Goal: Task Accomplishment & Management: Manage account settings

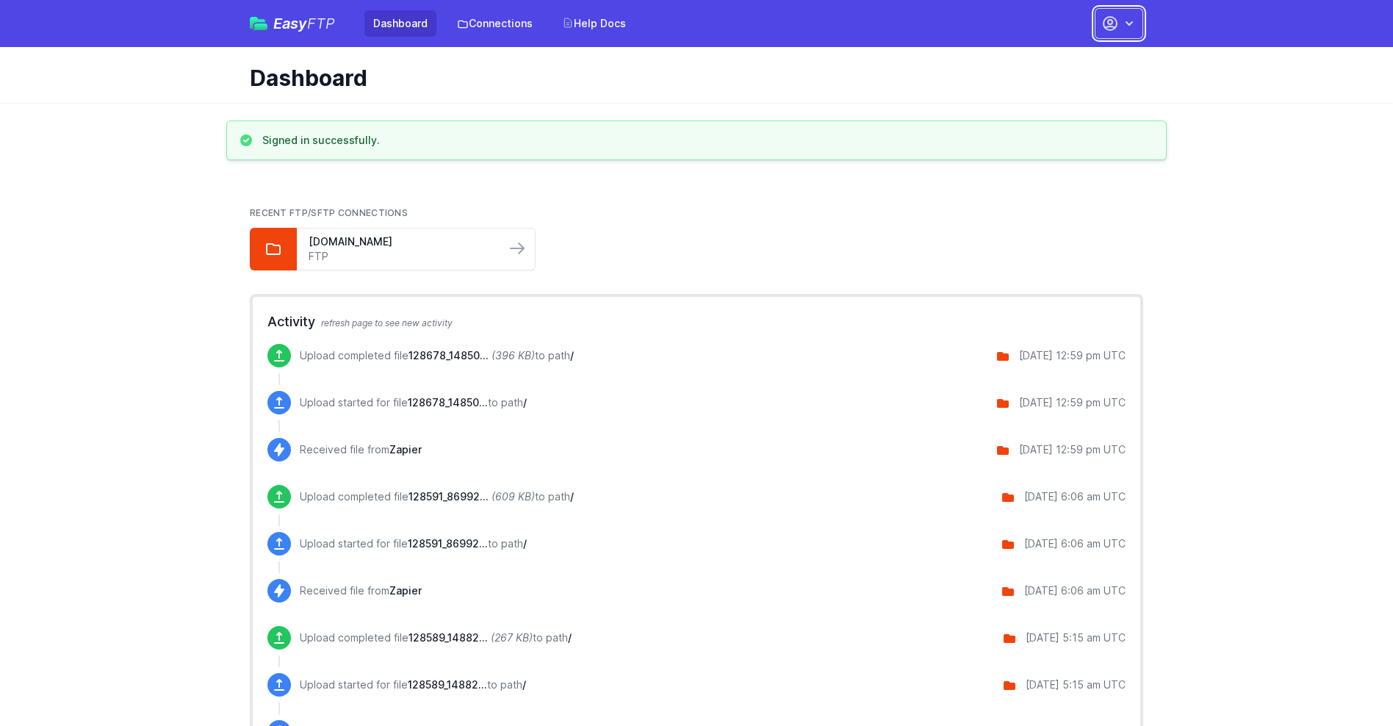
click at [1119, 24] on button "button" at bounding box center [1118, 23] width 48 height 31
click at [1072, 61] on link "Account Settings" at bounding box center [1072, 61] width 141 height 26
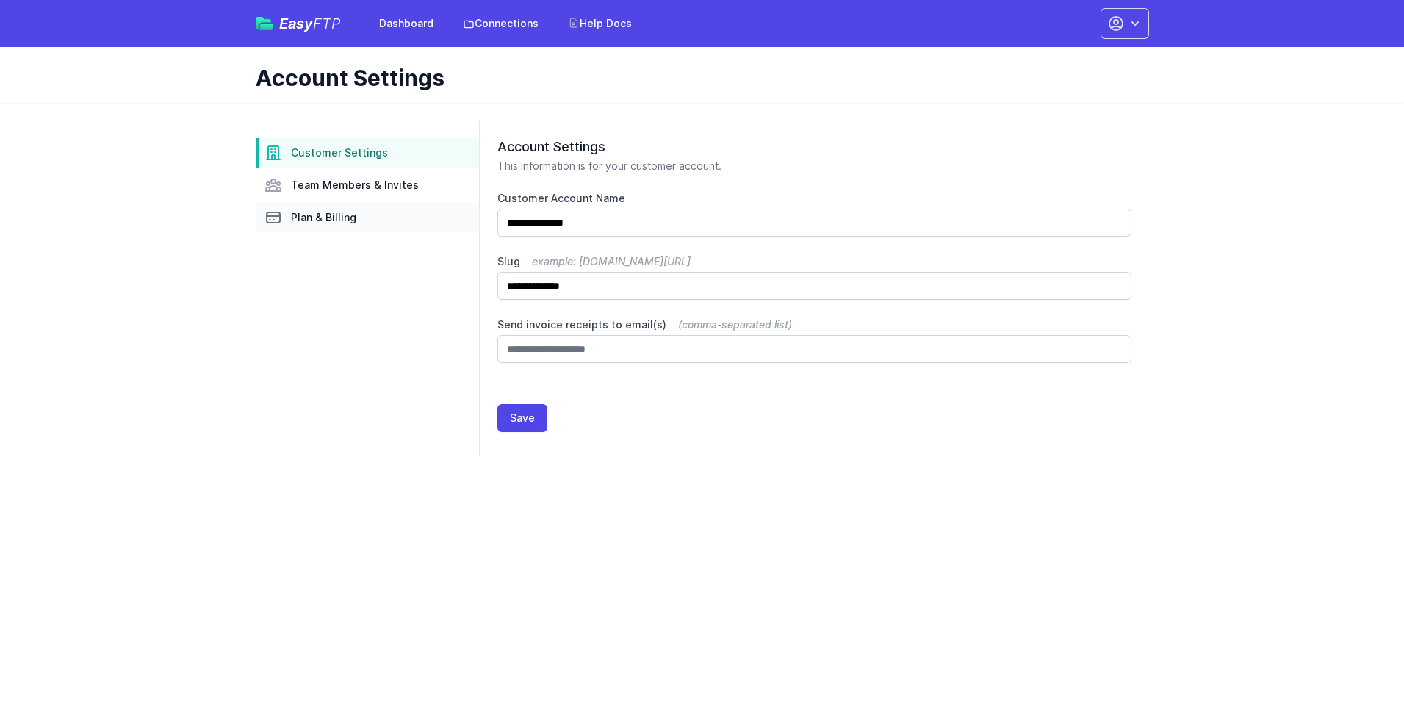
click at [367, 217] on link "Plan & Billing" at bounding box center [367, 217] width 223 height 29
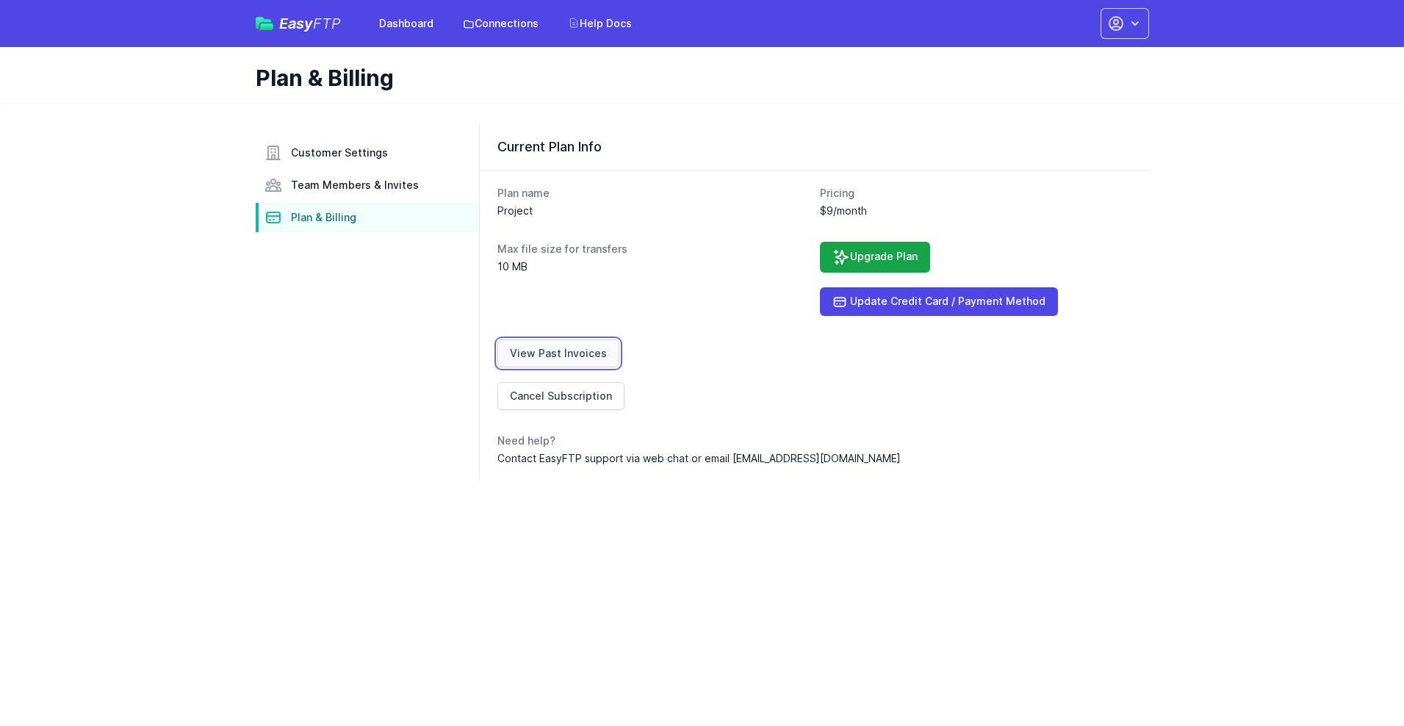
click at [555, 353] on link "View Past Invoices" at bounding box center [558, 353] width 122 height 28
